Goal: Entertainment & Leisure: Consume media (video, audio)

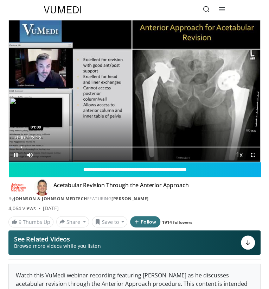
click at [21, 146] on div "Progress Bar" at bounding box center [21, 146] width 1 height 1
click at [34, 146] on div "Progress Bar" at bounding box center [34, 146] width 1 height 1
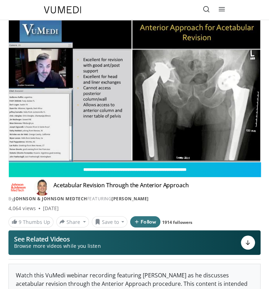
click at [15, 152] on div "10 seconds Tap to unmute" at bounding box center [135, 91] width 252 height 142
